Goal: Find specific page/section: Find specific page/section

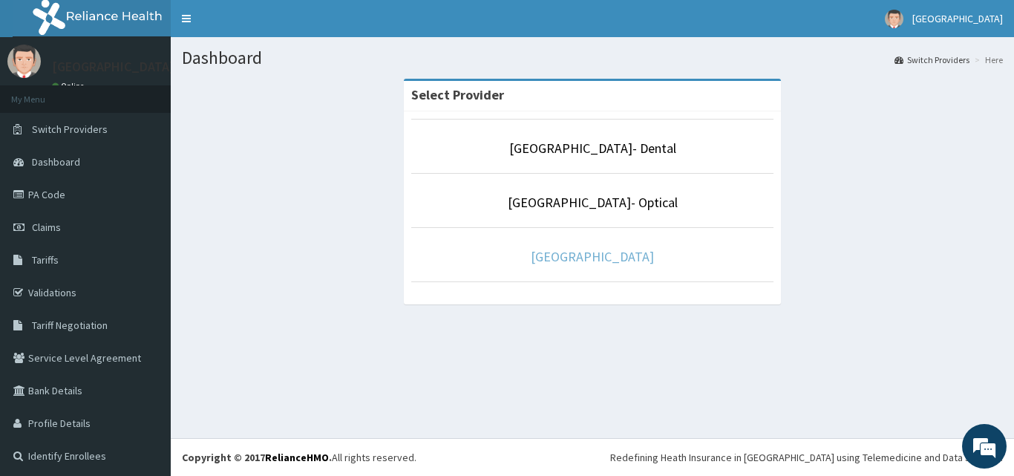
click at [554, 258] on link "[GEOGRAPHIC_DATA]" at bounding box center [592, 256] width 123 height 17
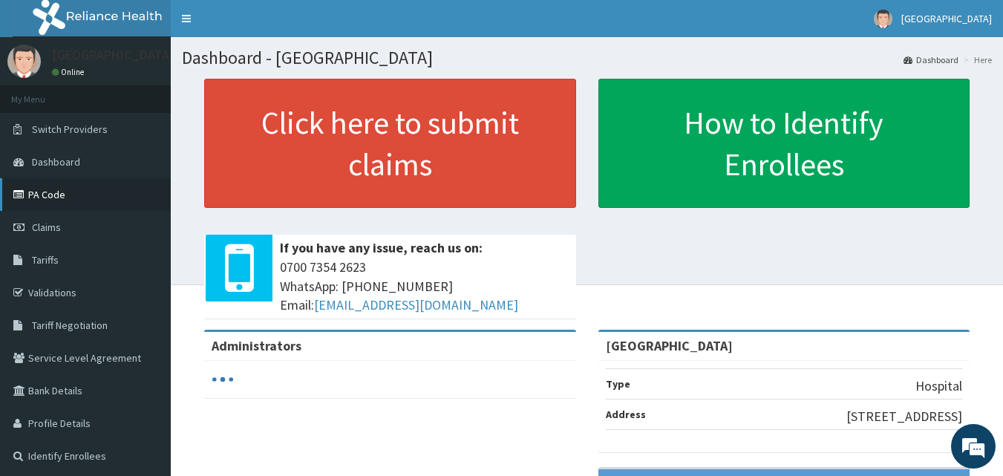
click at [73, 188] on link "PA Code" at bounding box center [85, 194] width 171 height 33
